Goal: Transaction & Acquisition: Purchase product/service

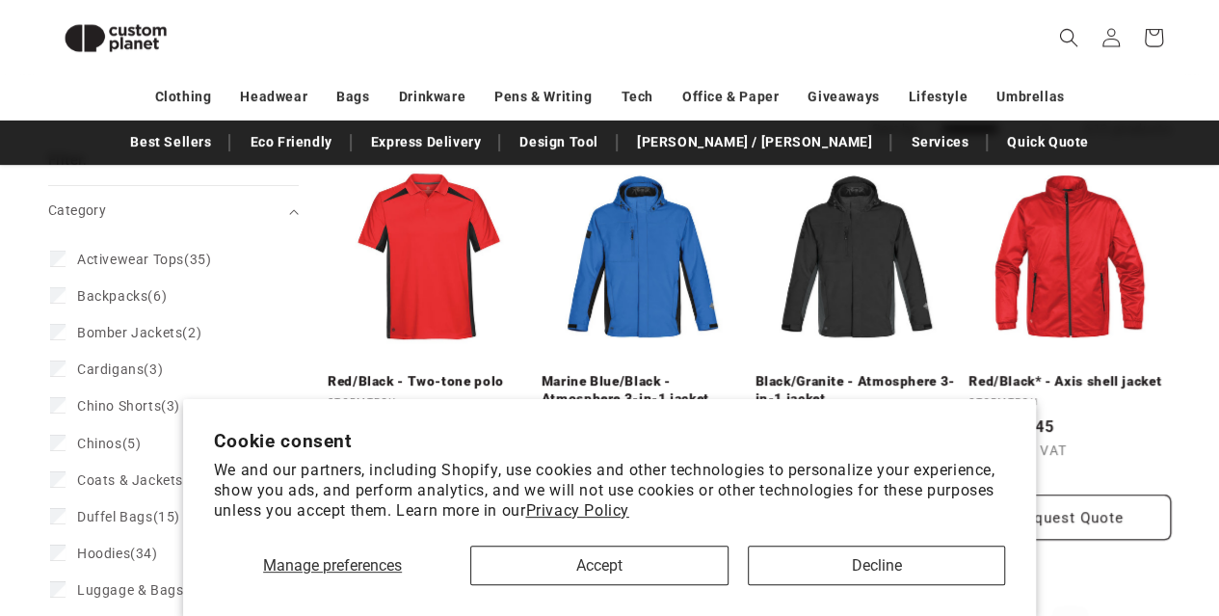
scroll to position [233, 0]
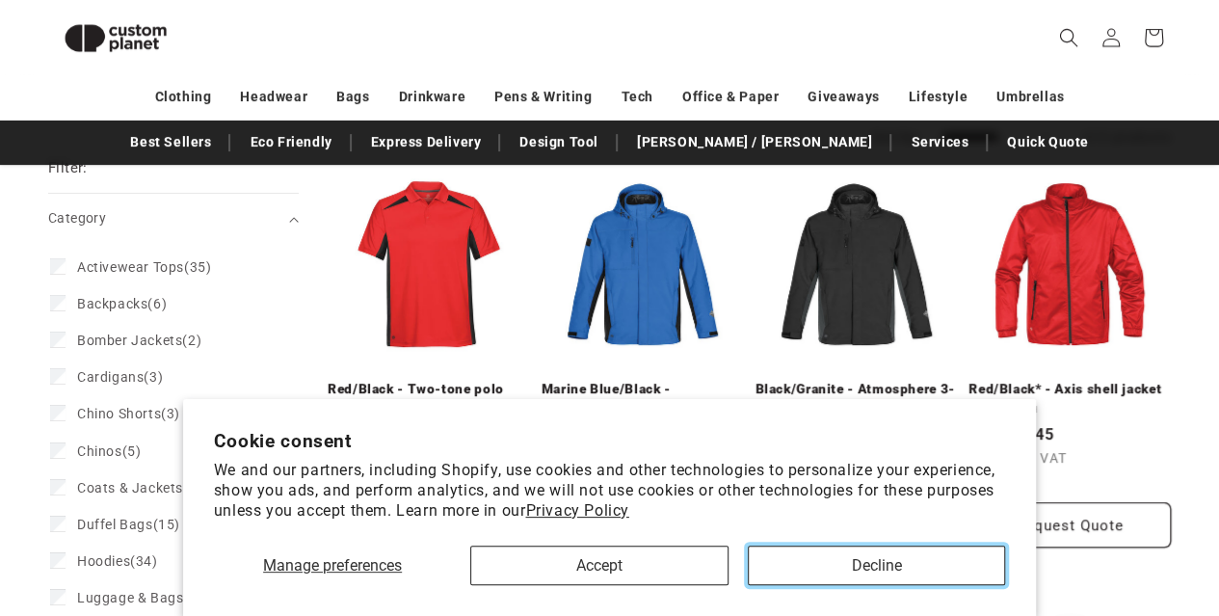
click at [798, 575] on button "Decline" at bounding box center [876, 566] width 257 height 40
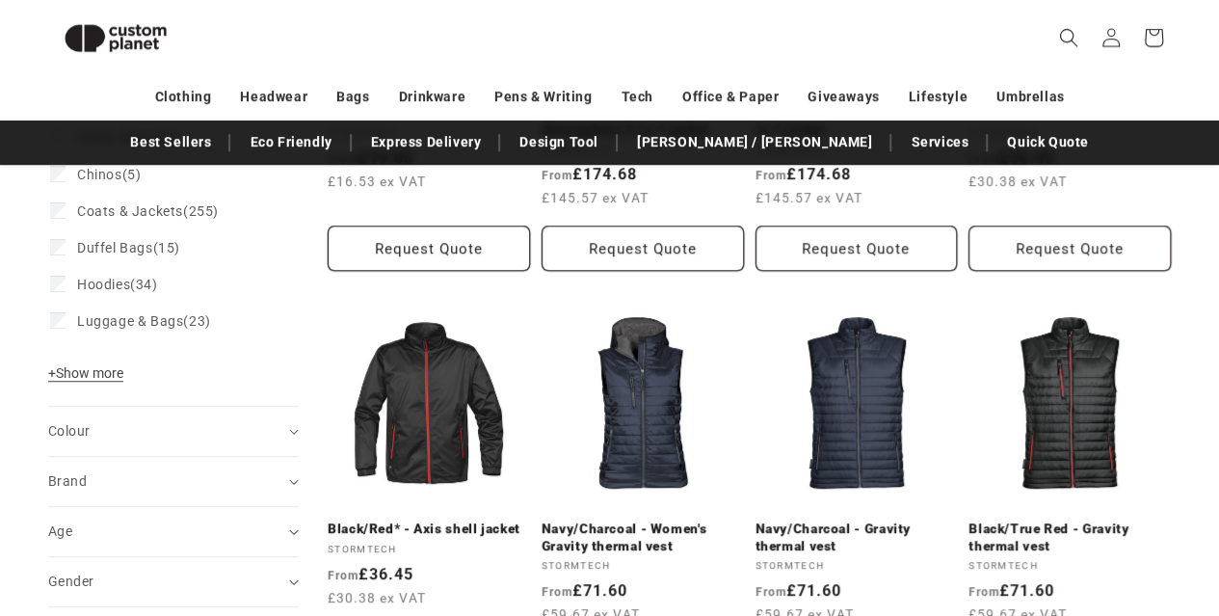
scroll to position [509, 0]
click at [98, 436] on div "Colour (0)" at bounding box center [165, 432] width 234 height 20
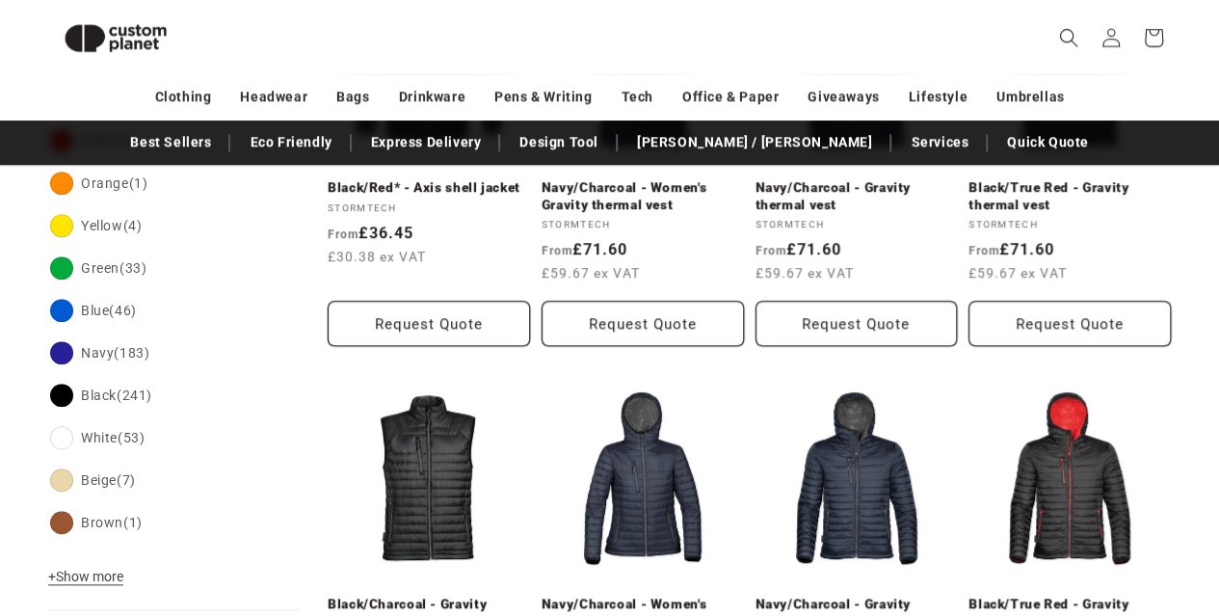
scroll to position [850, 0]
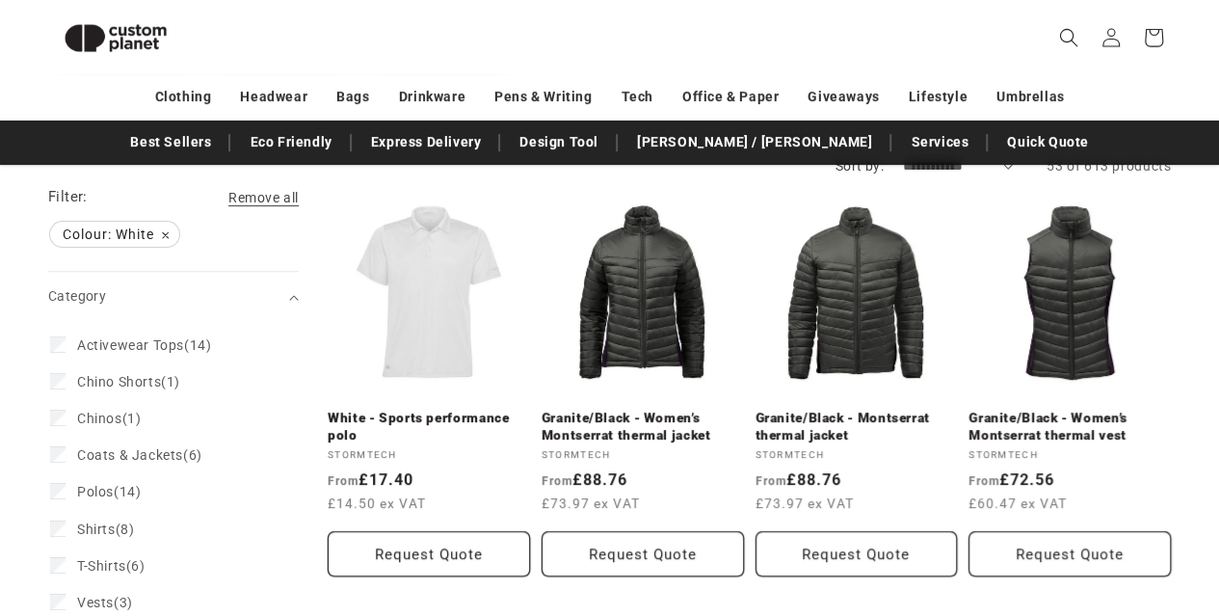
scroll to position [203, 0]
click at [394, 411] on link "White - Sports performance polo" at bounding box center [429, 428] width 202 height 34
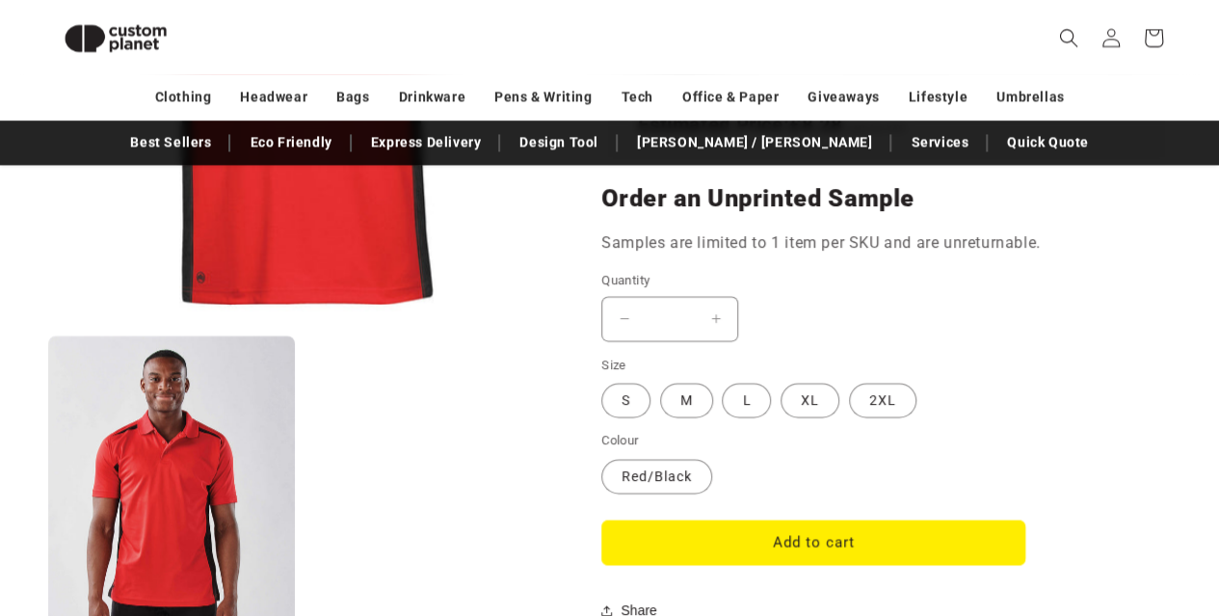
scroll to position [1496, 0]
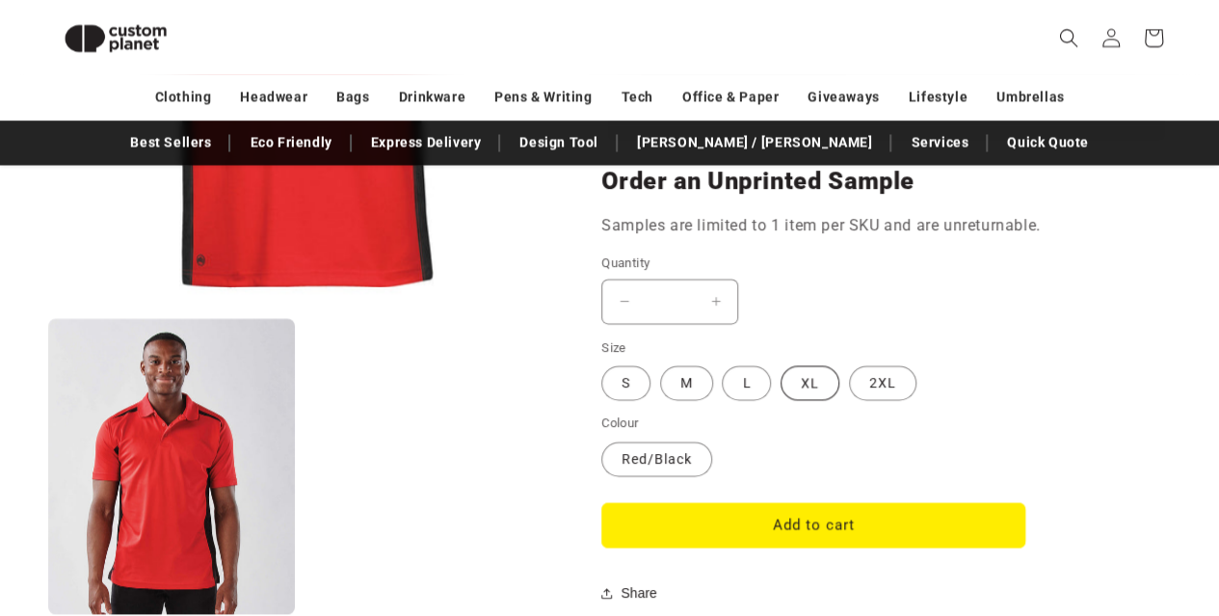
click at [798, 382] on label "XL Variant sold out or unavailable" at bounding box center [810, 382] width 59 height 35
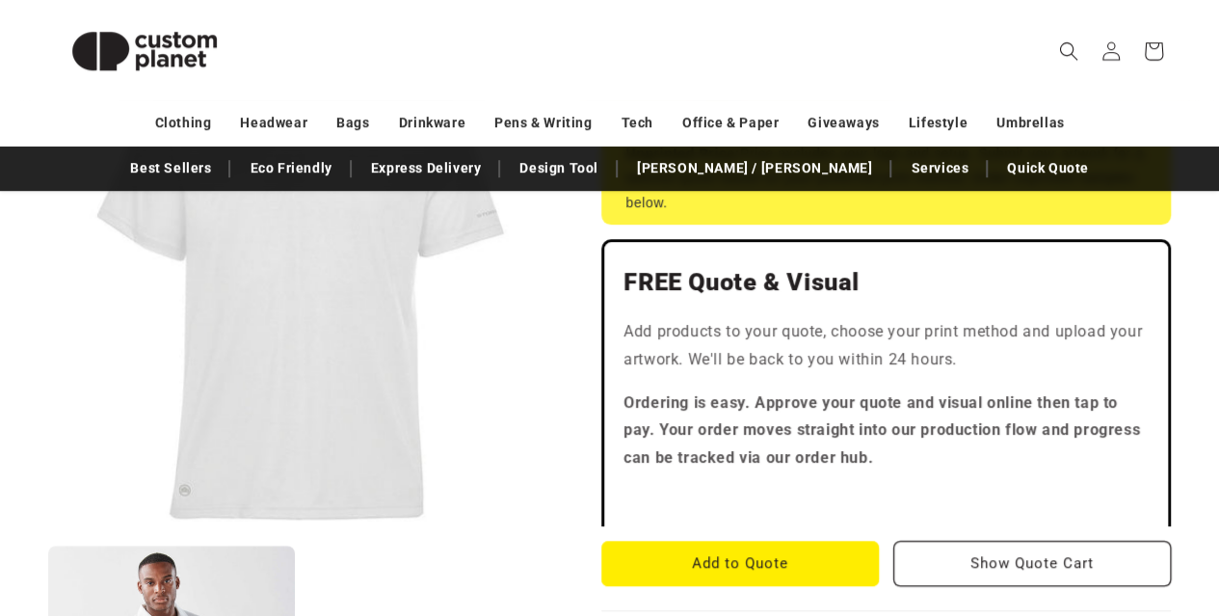
scroll to position [479, 0]
